Goal: Information Seeking & Learning: Learn about a topic

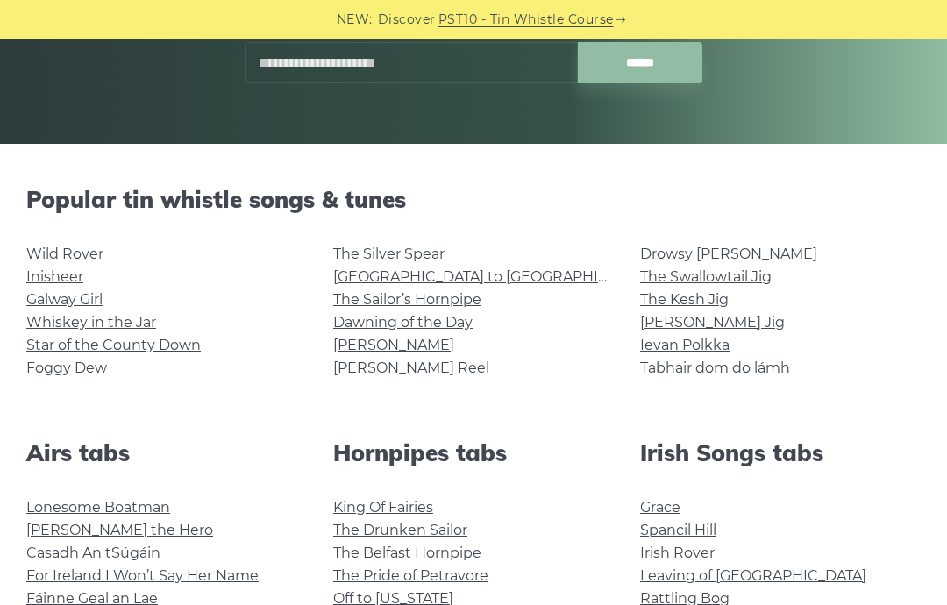
click at [655, 294] on link "The Kesh Jig" at bounding box center [684, 299] width 89 height 17
click at [414, 371] on link "[PERSON_NAME] Reel" at bounding box center [411, 368] width 156 height 17
click at [675, 373] on link "Tabhair dom do lámh" at bounding box center [715, 368] width 150 height 17
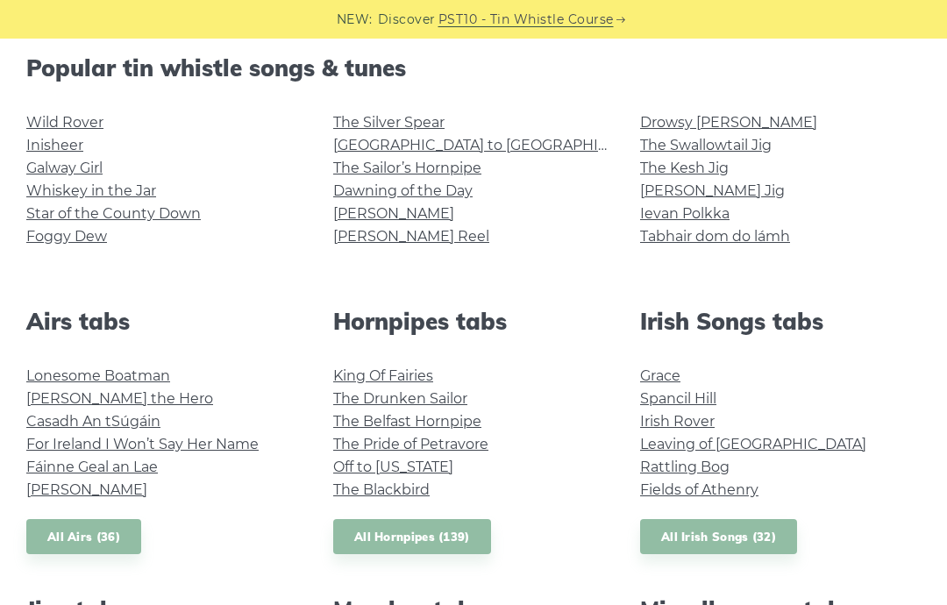
scroll to position [458, 0]
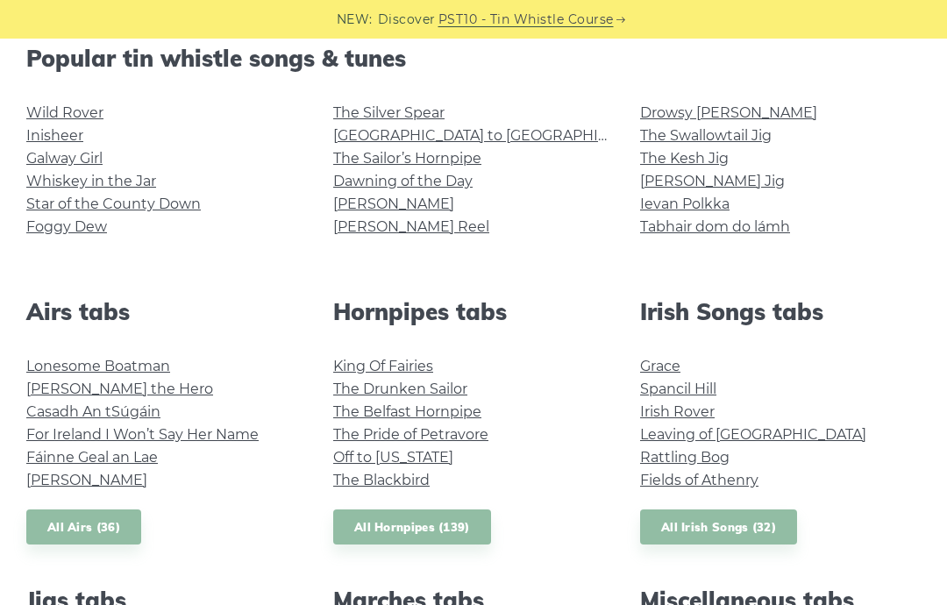
click at [673, 459] on link "Rattling Bog" at bounding box center [684, 457] width 89 height 17
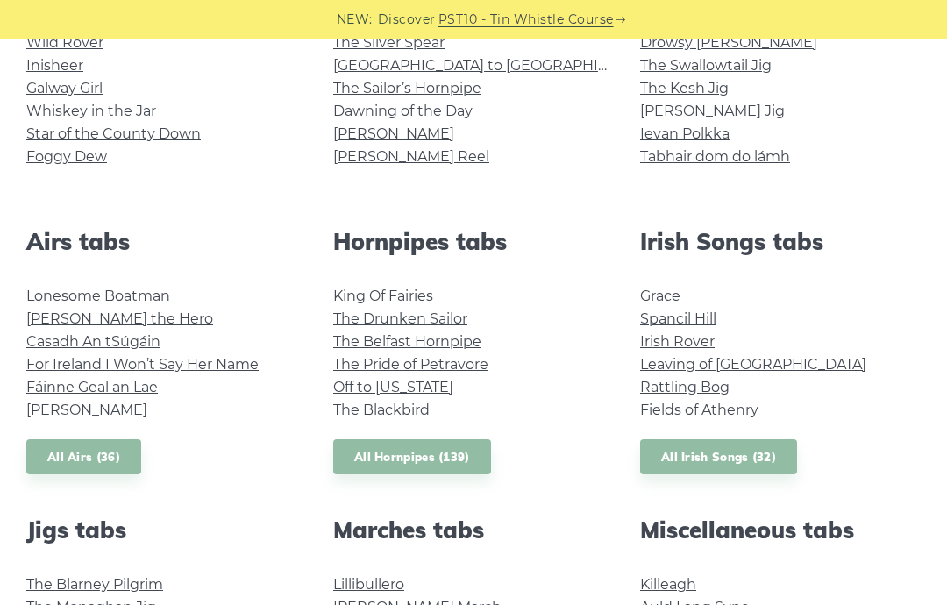
click at [680, 411] on link "Fields of Athenry" at bounding box center [699, 410] width 118 height 17
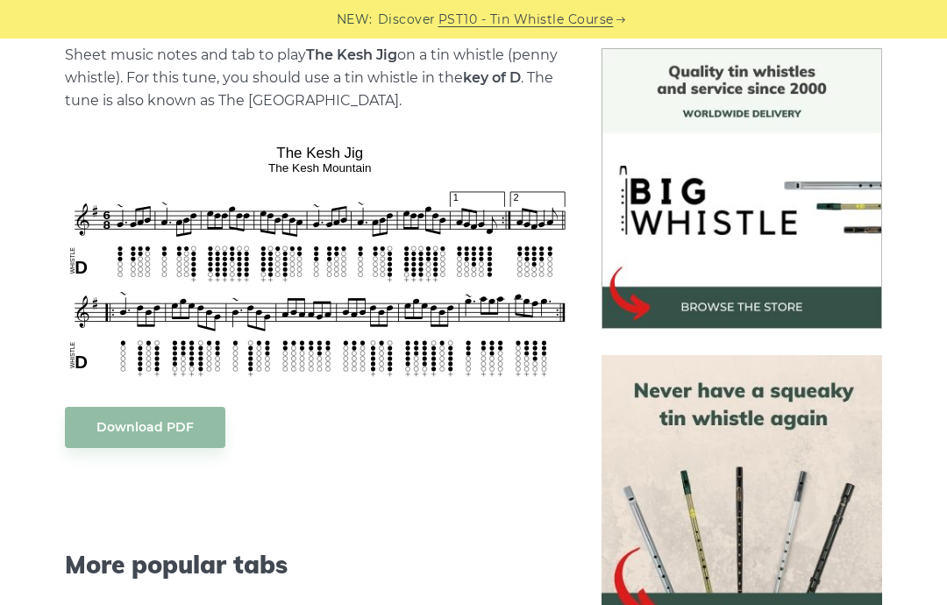
scroll to position [459, 0]
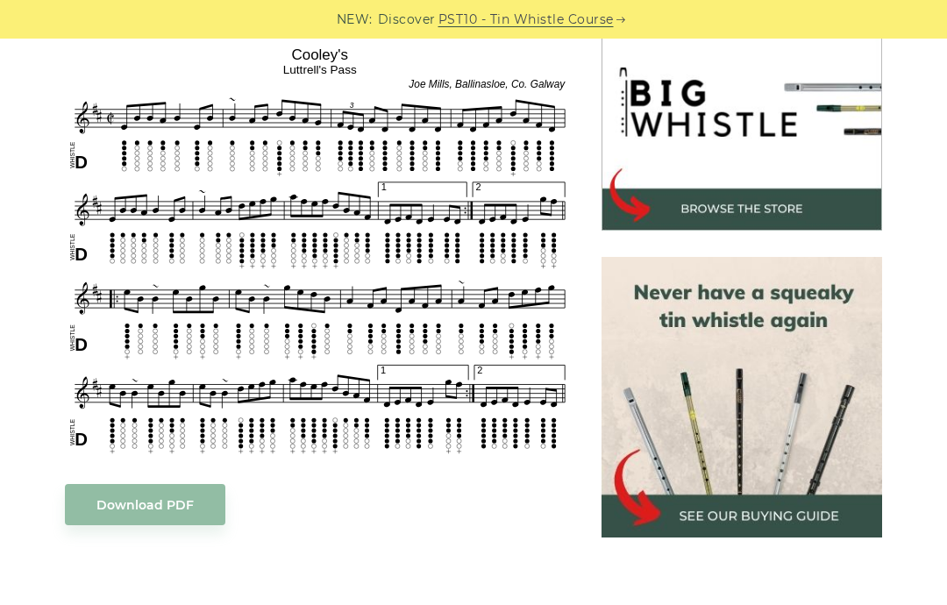
scroll to position [552, 0]
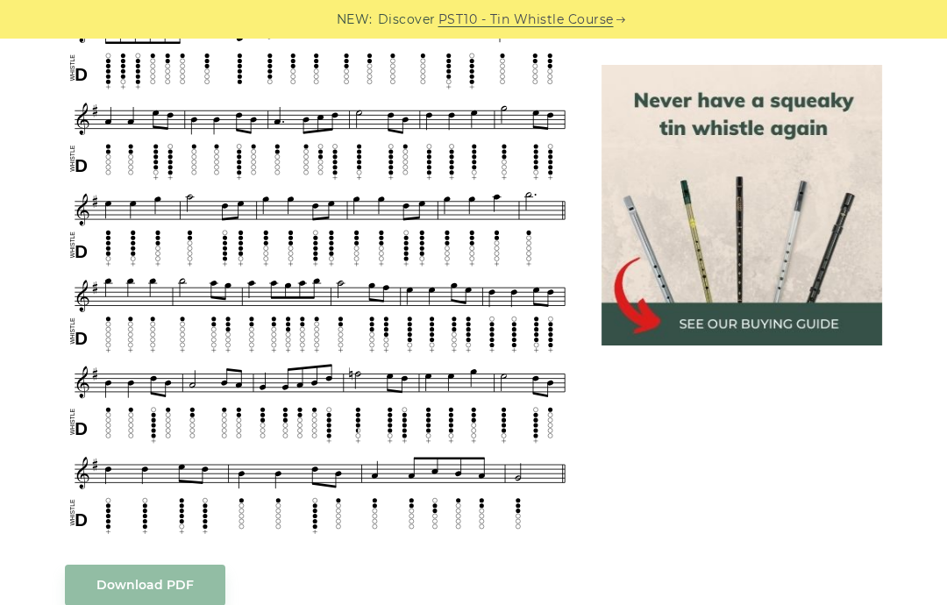
scroll to position [925, 0]
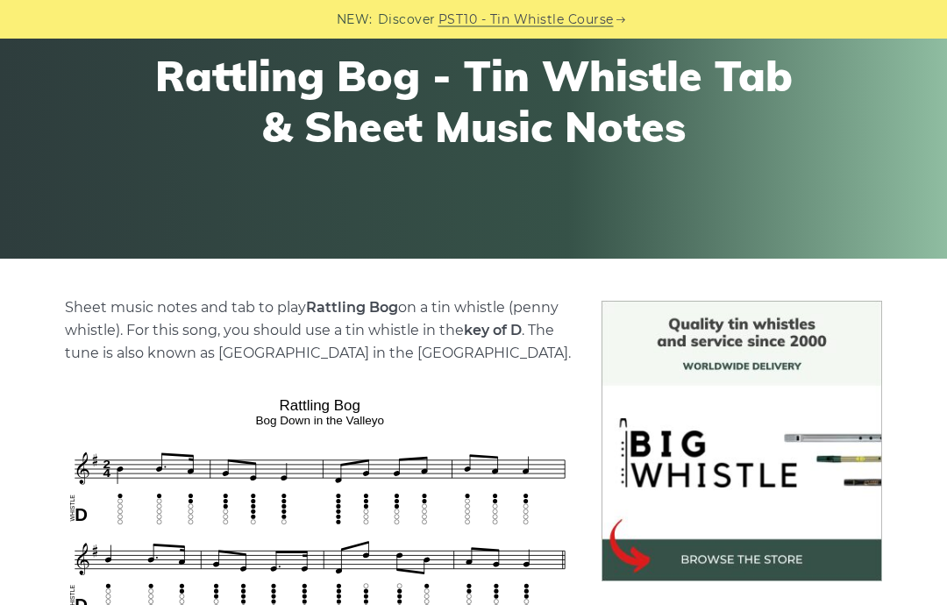
scroll to position [198, 0]
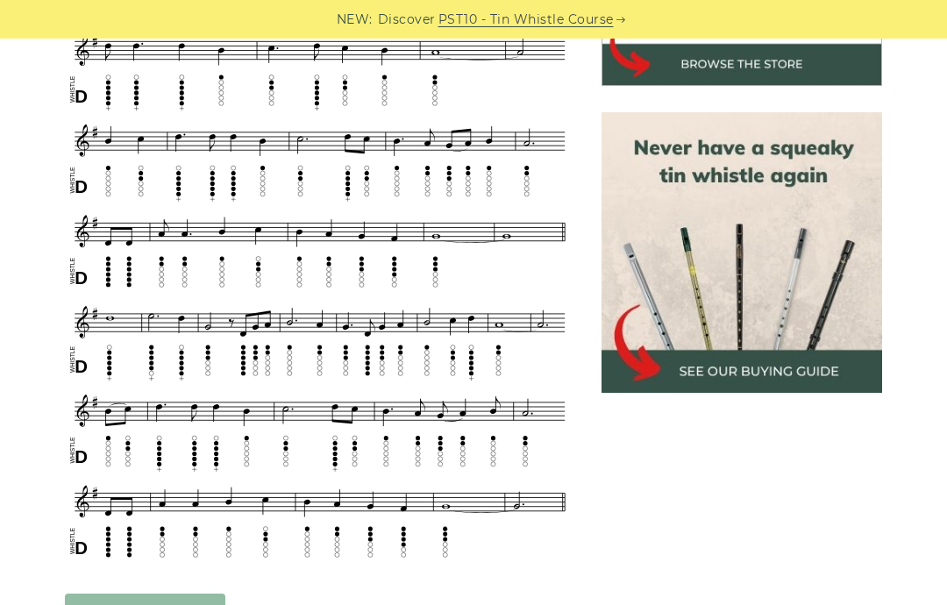
scroll to position [713, 0]
